Goal: Task Accomplishment & Management: Manage account settings

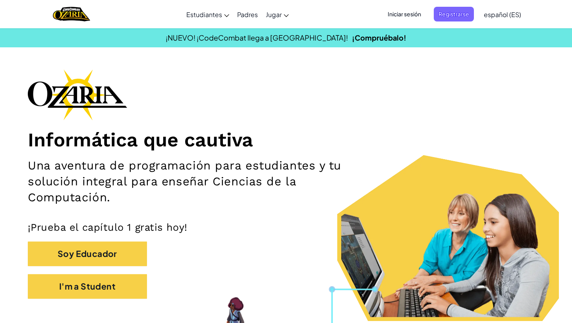
click at [411, 18] on span "Iniciar sesión" at bounding box center [404, 14] width 43 height 15
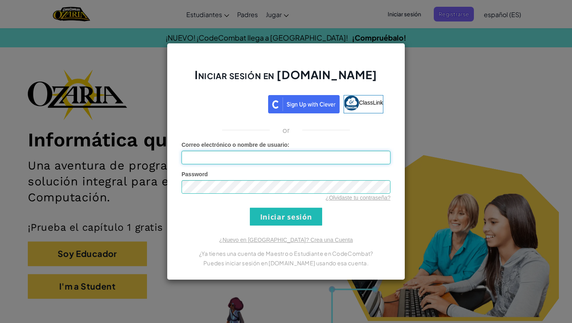
click at [292, 160] on input "Correo electrónico o nombre de usuario :" at bounding box center [286, 158] width 209 height 14
type input "[EMAIL_ADDRESS][DOMAIN_NAME]"
click at [335, 210] on form "Correo electrónico o nombre de usuario : [EMAIL_ADDRESS][DOMAIN_NAME] Password …" at bounding box center [286, 183] width 209 height 85
click at [310, 211] on input "Iniciar sesión" at bounding box center [286, 216] width 72 height 18
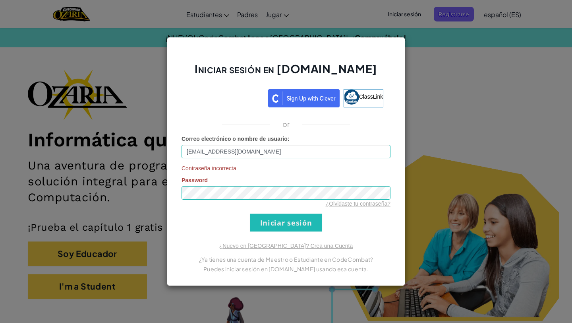
click at [327, 223] on form "Correo electrónico o nombre de usuario : [EMAIL_ADDRESS][DOMAIN_NAME] Contraseñ…" at bounding box center [286, 183] width 209 height 97
click at [304, 223] on input "Iniciar sesión" at bounding box center [286, 222] width 72 height 18
